Goal: Information Seeking & Learning: Learn about a topic

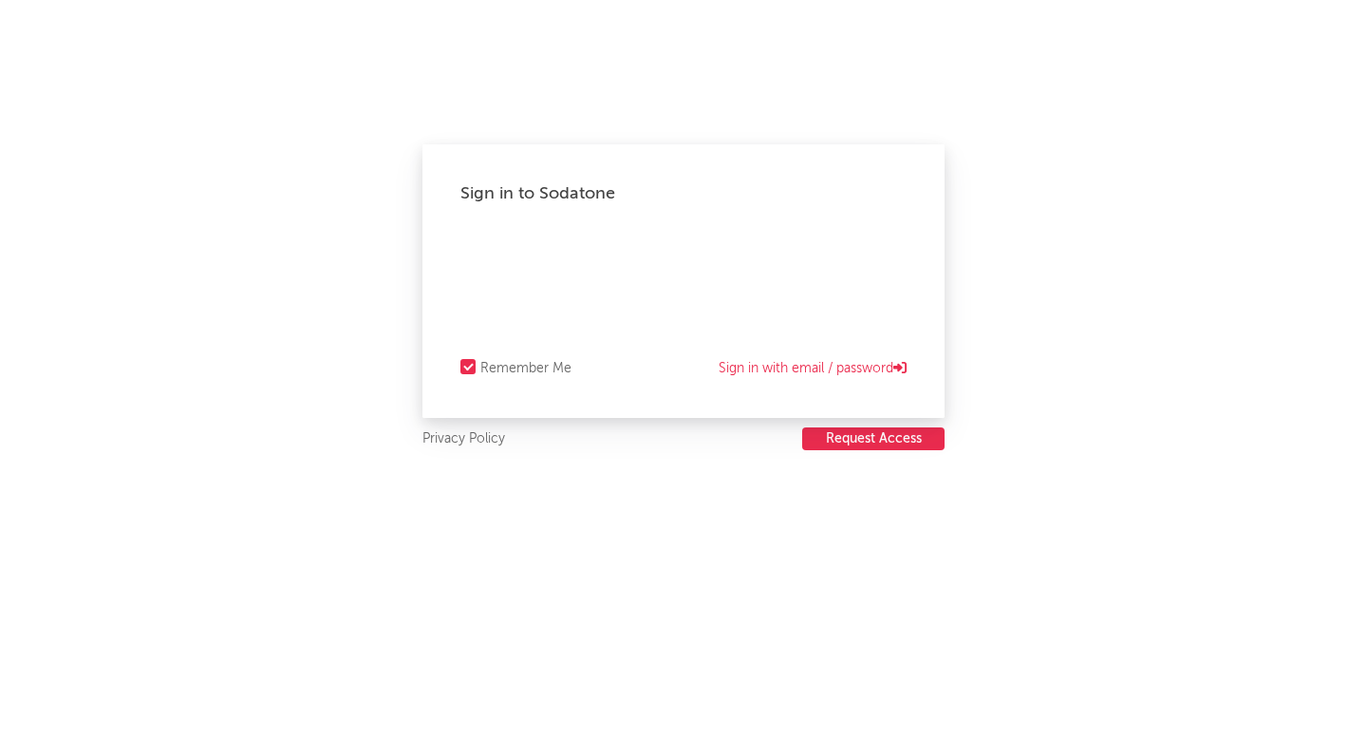
select select "other"
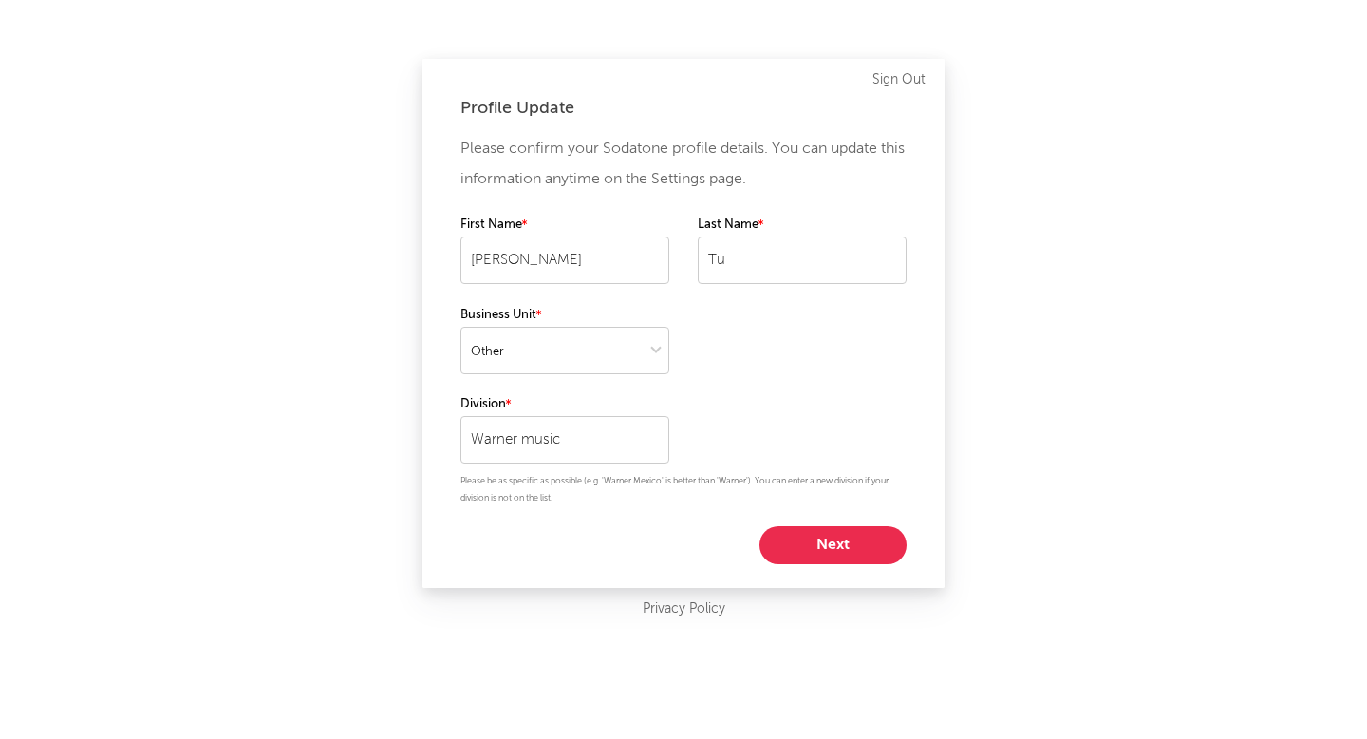
click at [849, 540] on button "Next" at bounding box center [832, 545] width 147 height 38
select select "marketing"
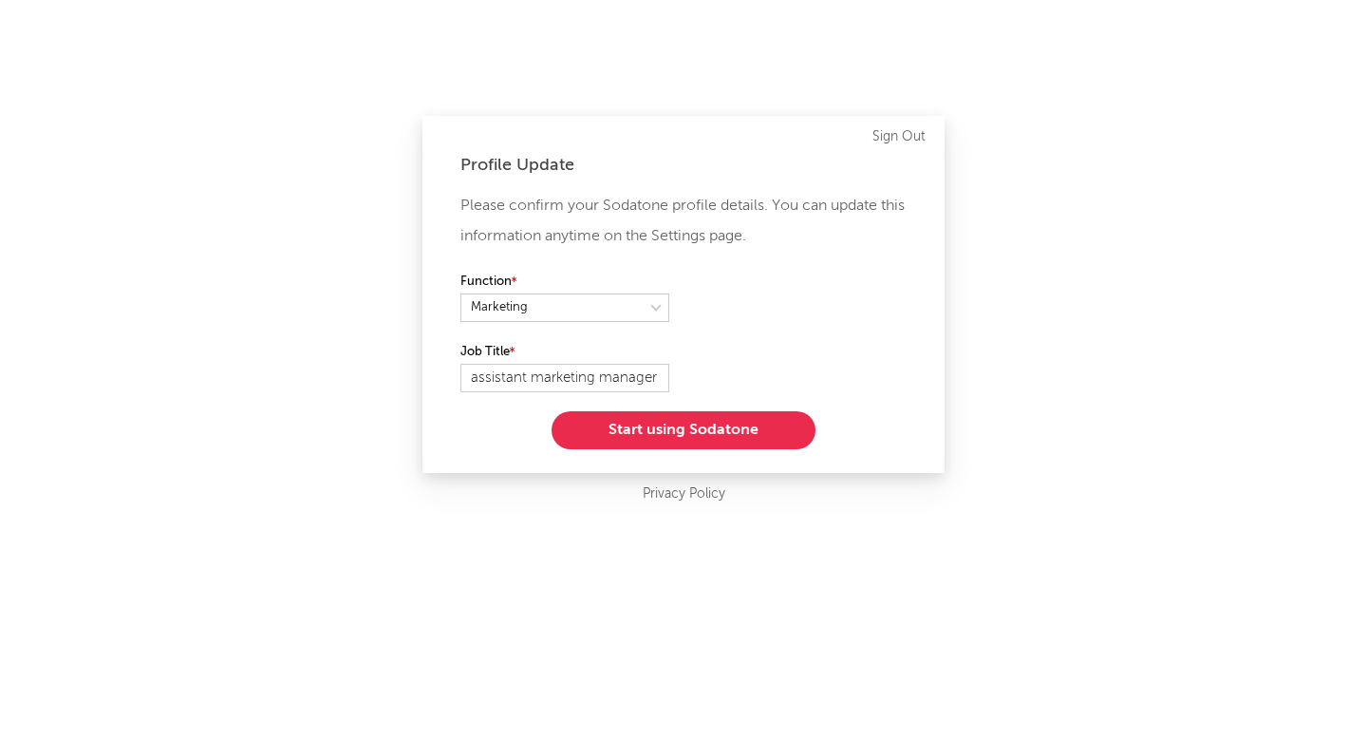
click at [766, 428] on button "Start using Sodatone" at bounding box center [684, 430] width 264 height 38
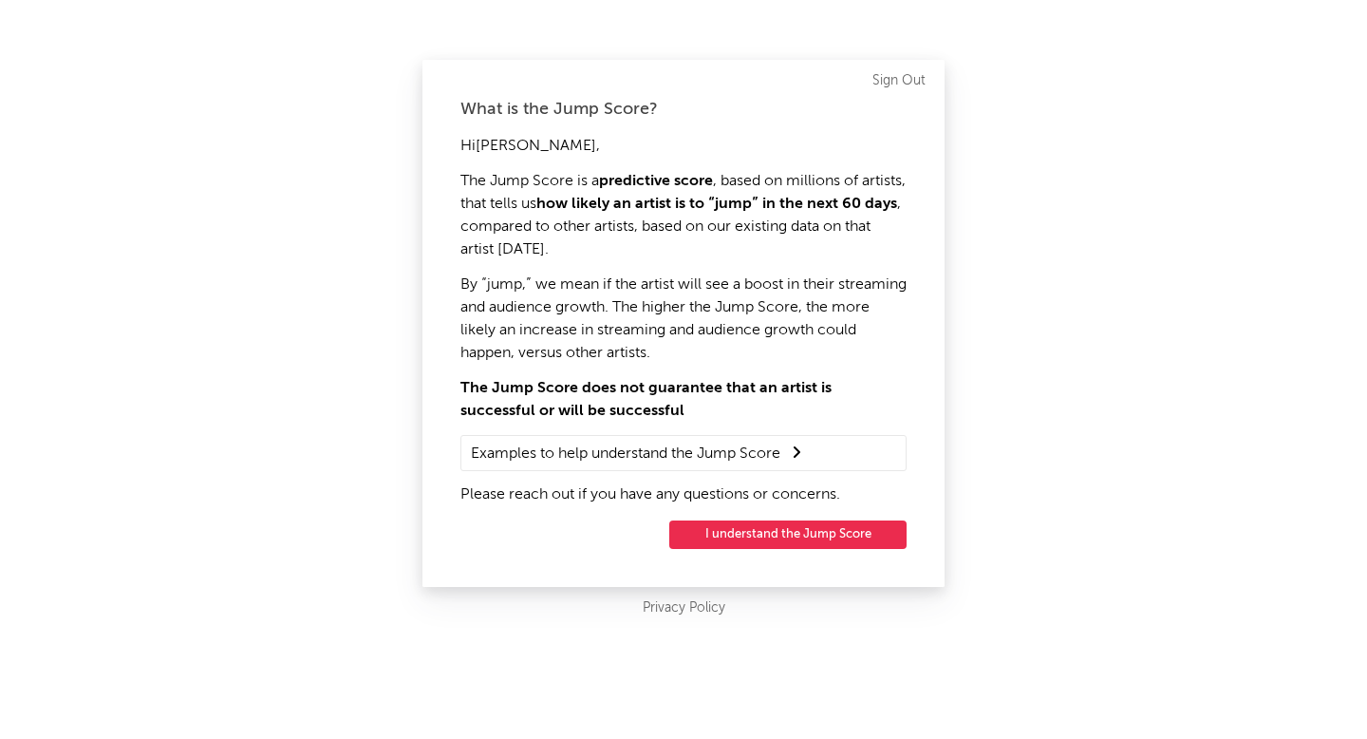
click at [827, 531] on button "I understand the Jump Score" at bounding box center [787, 534] width 237 height 28
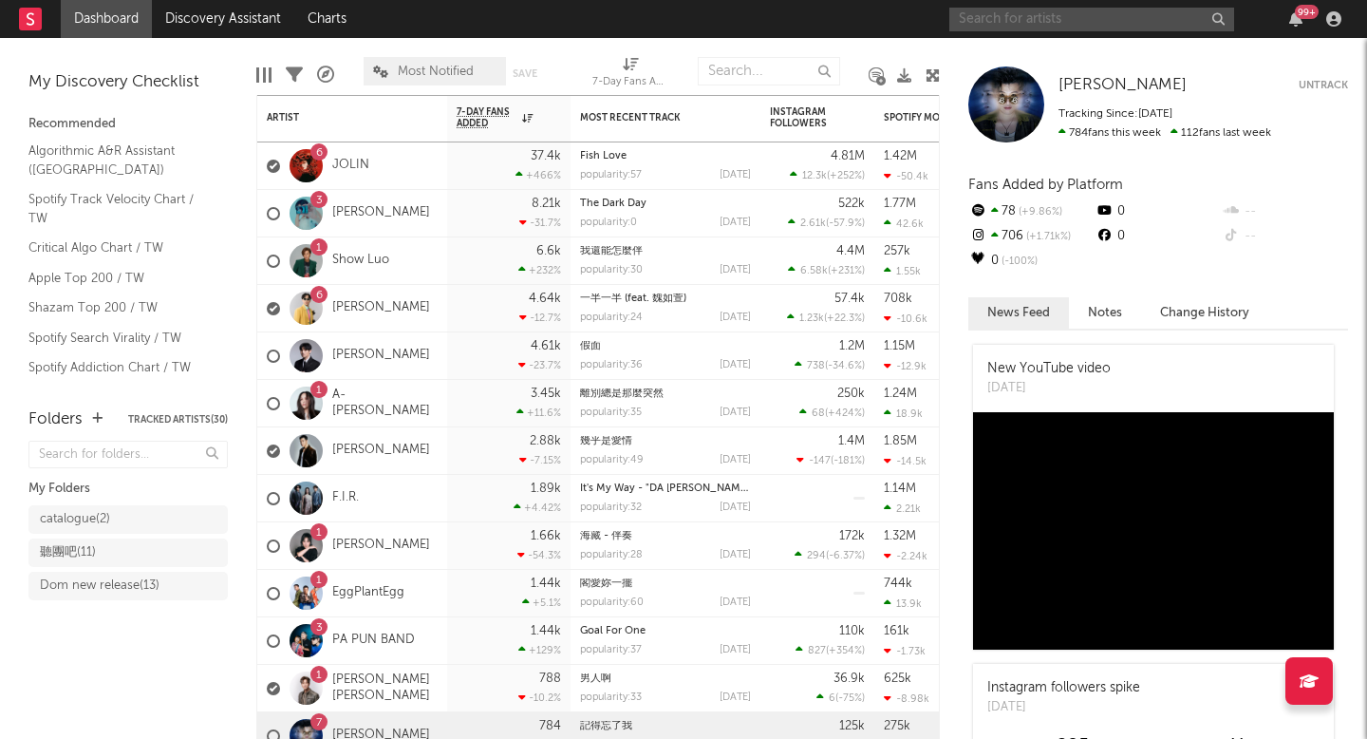
click at [1200, 13] on input "text" at bounding box center [1091, 20] width 285 height 24
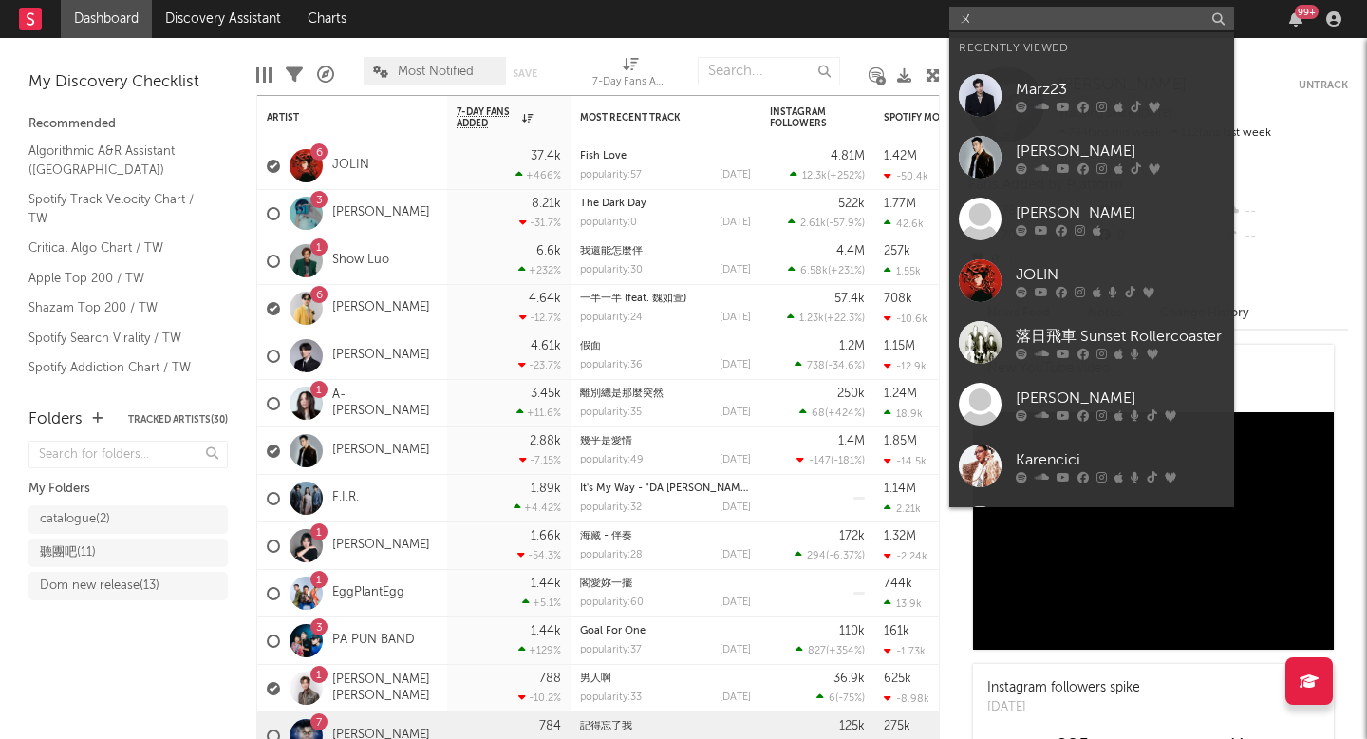
type input "ㄧ"
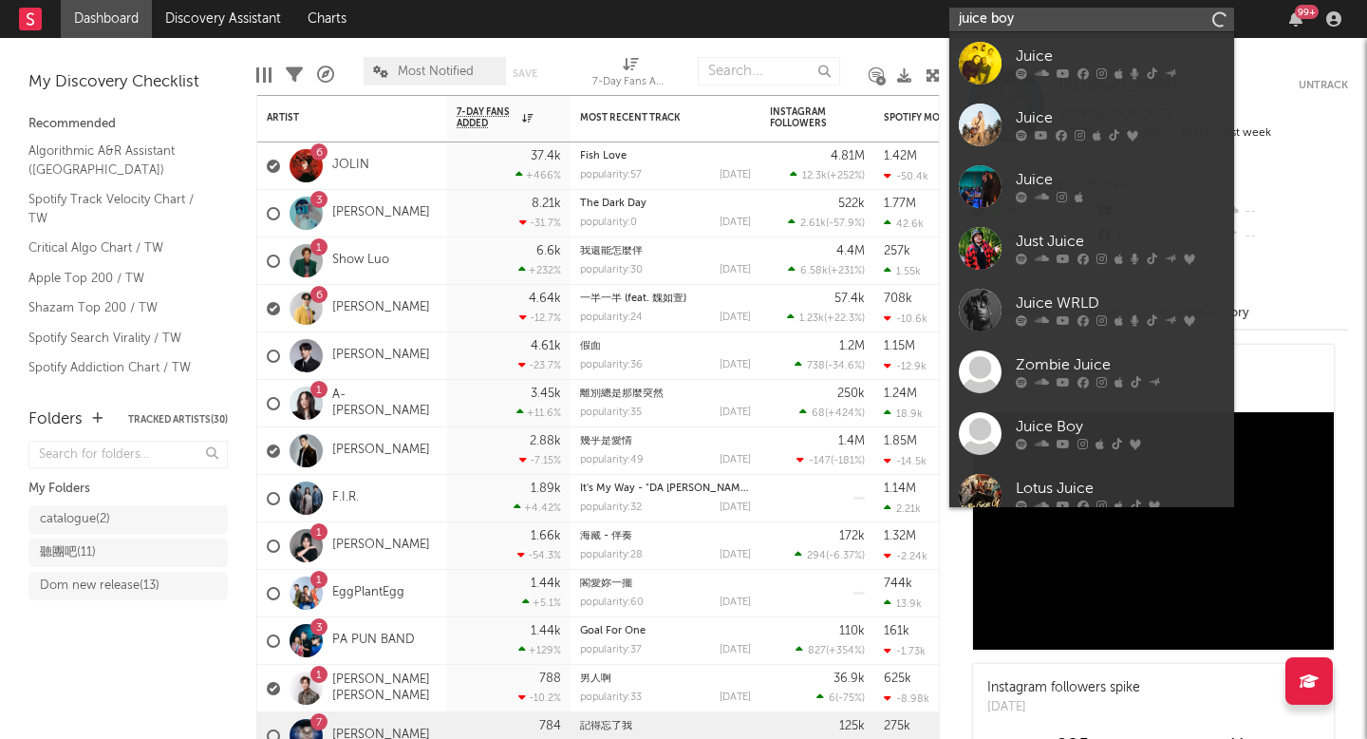
type input "juice boy"
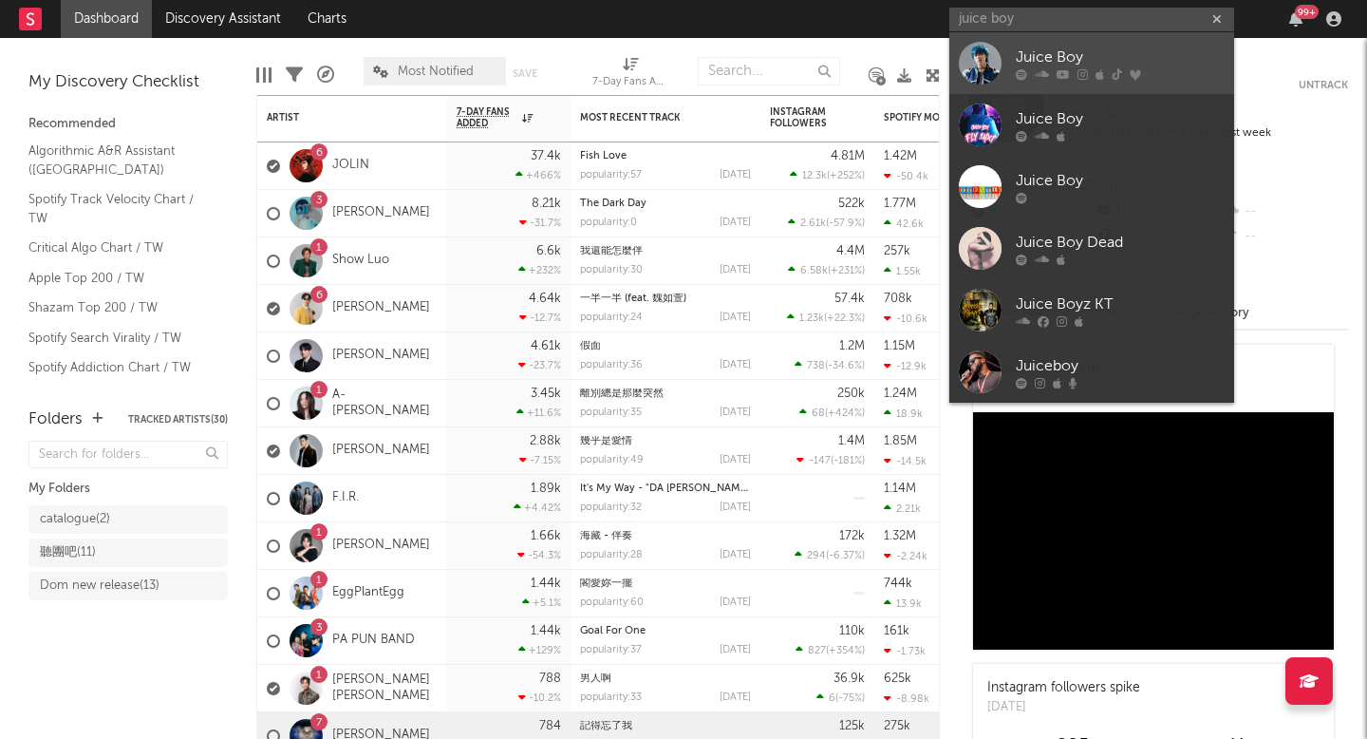
click at [1177, 47] on div "Juice Boy" at bounding box center [1120, 57] width 209 height 23
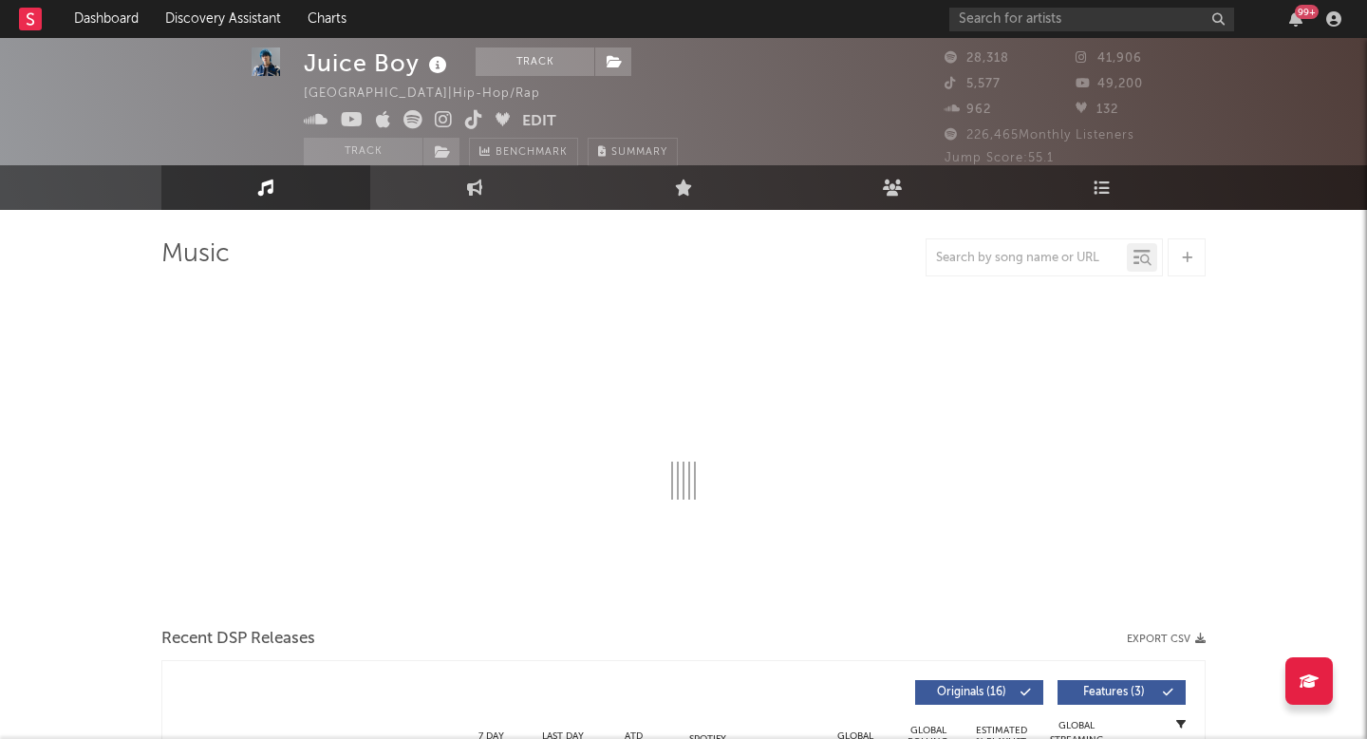
select select "6m"
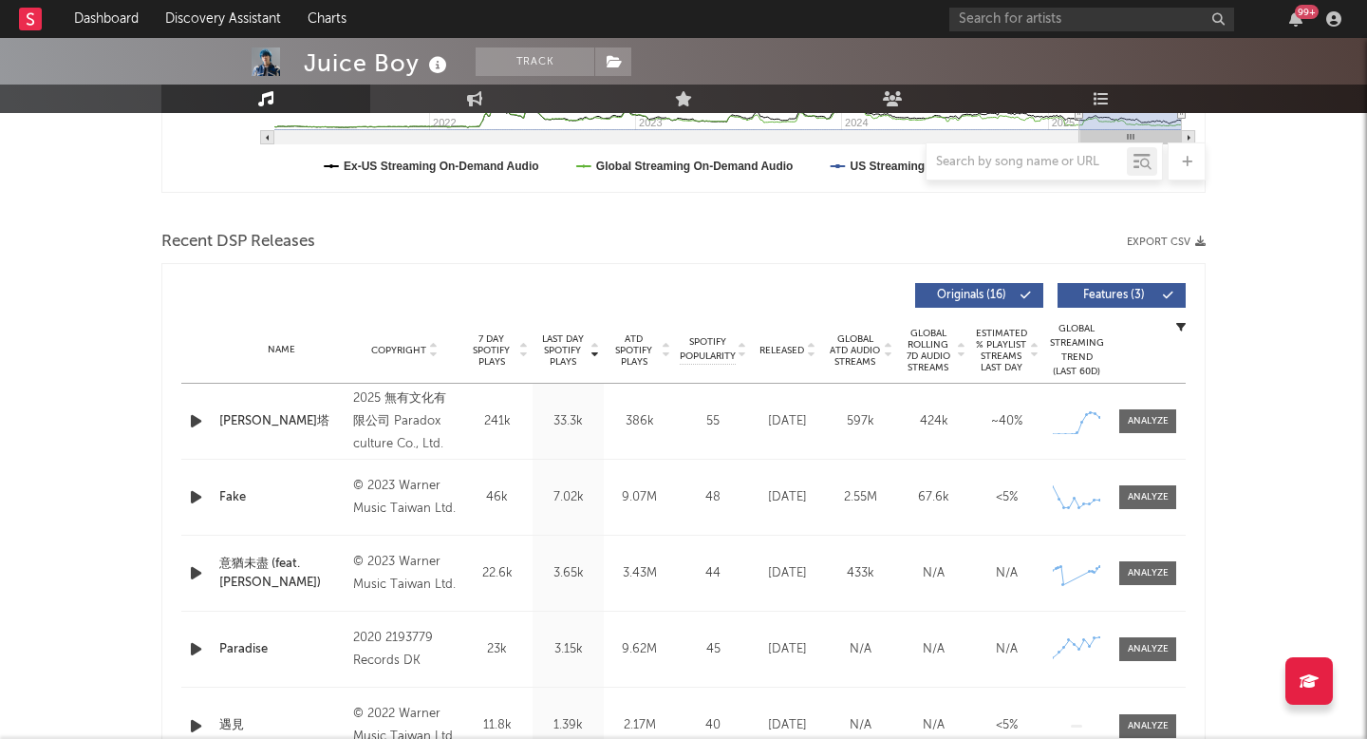
scroll to position [564, 0]
